Goal: Find specific page/section

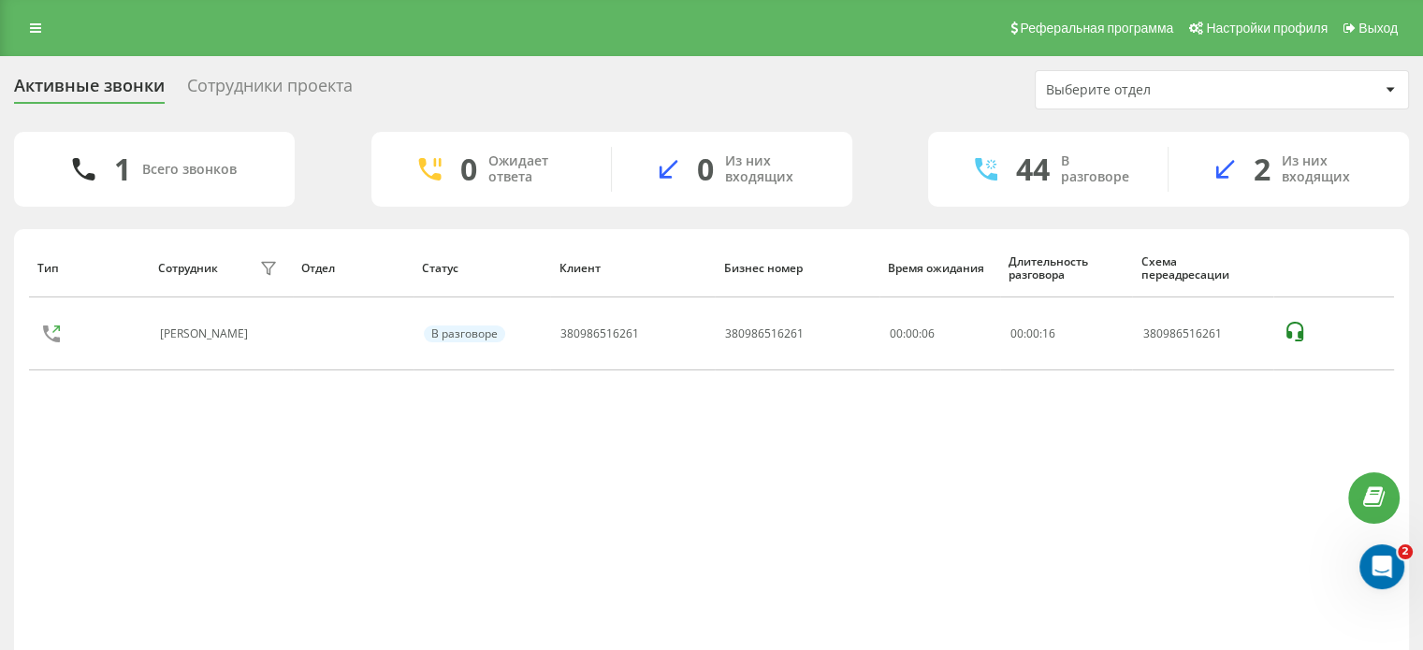
click at [296, 81] on div "Сотрудники проекта" at bounding box center [270, 90] width 166 height 29
